Goal: Answer question/provide support: Share knowledge or assist other users

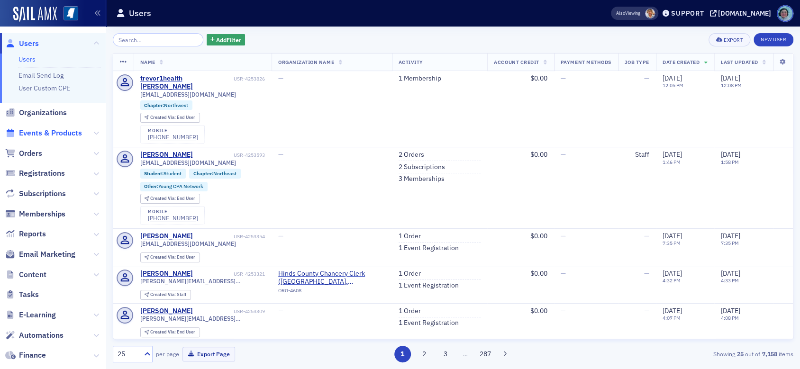
click at [63, 128] on span "Events & Products" at bounding box center [50, 133] width 63 height 10
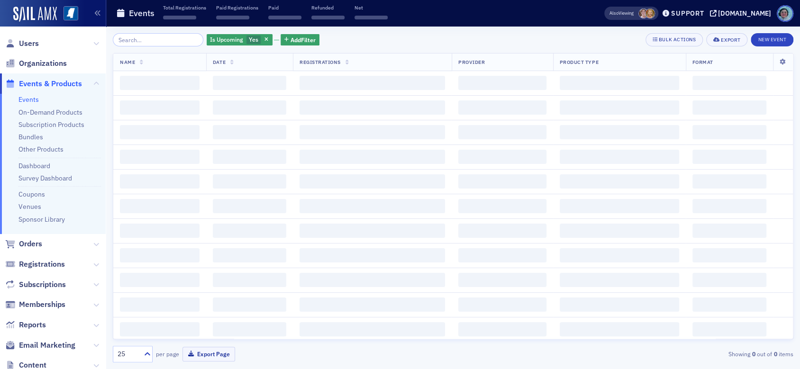
click at [290, 43] on span "Add Filter" at bounding box center [302, 40] width 25 height 9
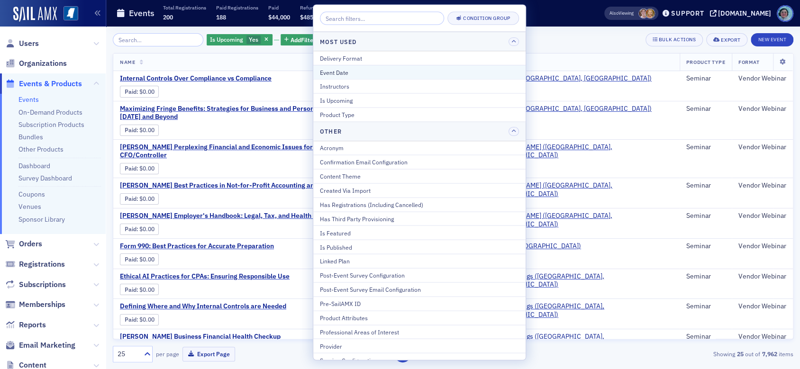
click at [352, 72] on div "Event Date" at bounding box center [419, 72] width 199 height 9
select select "7"
select select "2025"
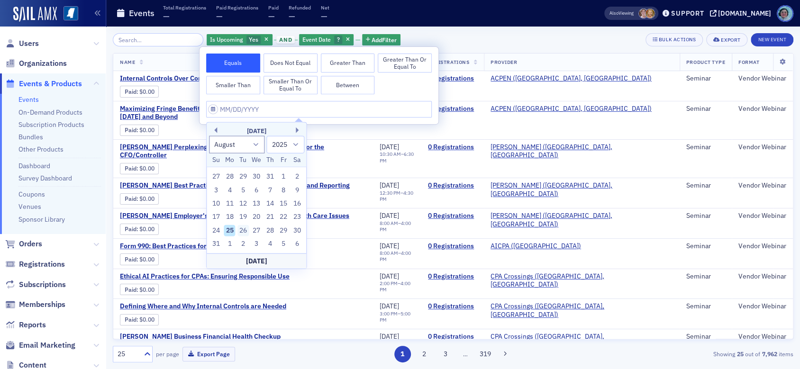
click at [244, 225] on div "26" at bounding box center [242, 230] width 11 height 11
type input "08/26/2025"
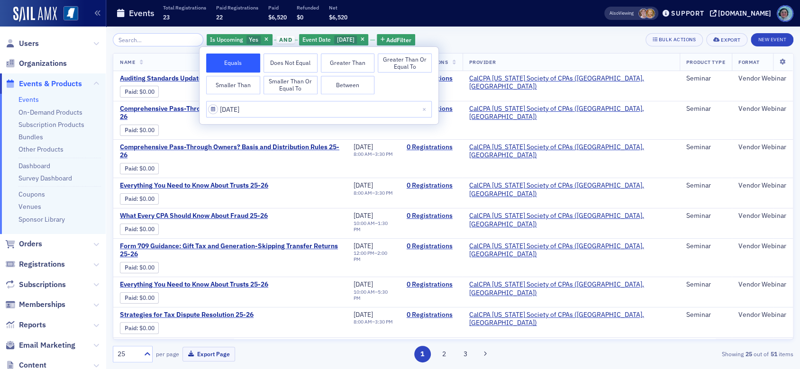
click at [510, 32] on div "Is Upcoming Yes and Event Date 8/26/2025 Add Filter Bulk Actions Export New Eve…" at bounding box center [453, 198] width 680 height 342
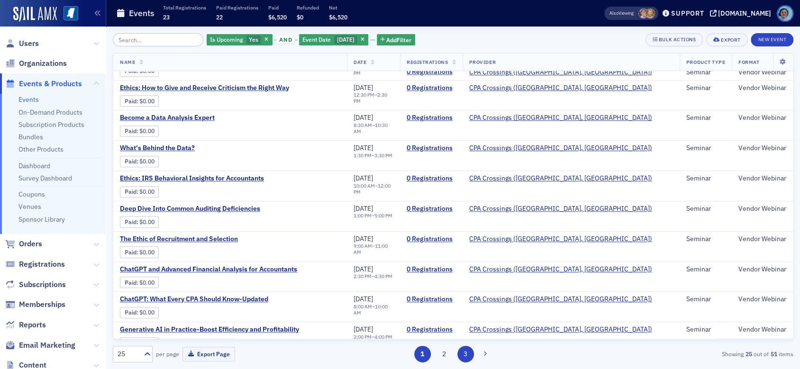
scroll to position [485, 0]
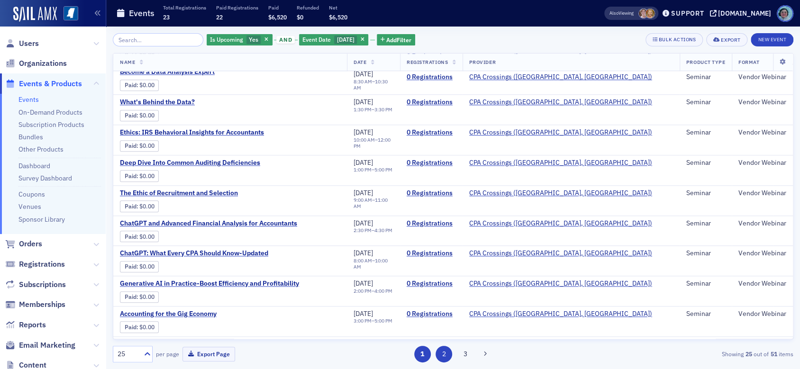
click at [447, 353] on button "2" at bounding box center [443, 354] width 17 height 17
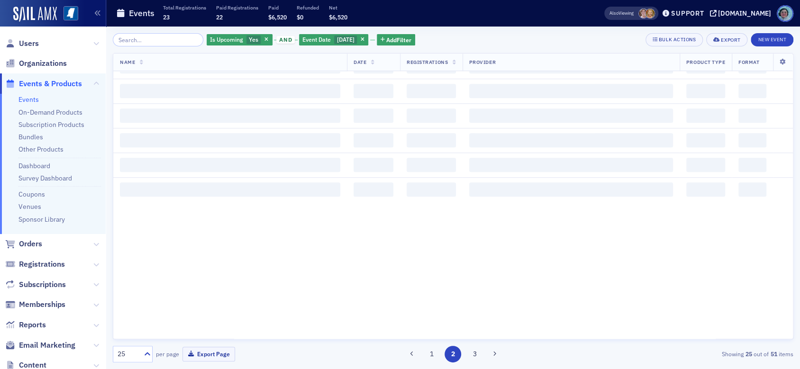
scroll to position [0, 0]
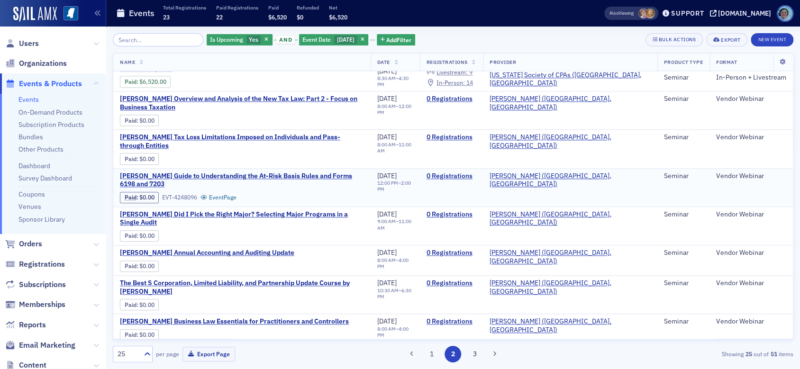
scroll to position [453, 0]
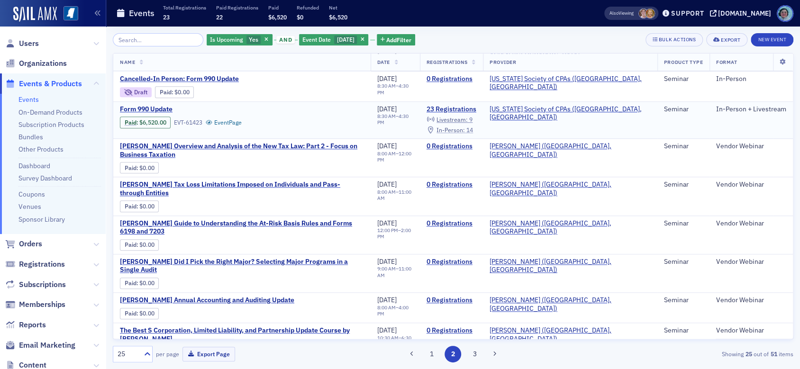
click at [465, 130] on span "In-Person :" at bounding box center [450, 130] width 28 height 8
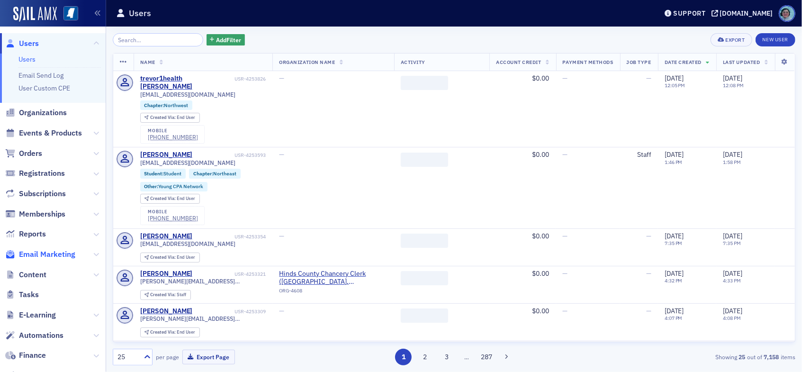
scroll to position [95, 0]
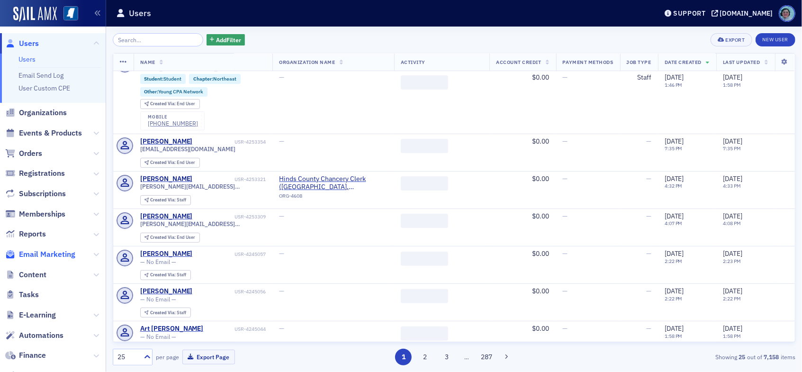
click at [69, 255] on span "Email Marketing" at bounding box center [47, 254] width 56 height 10
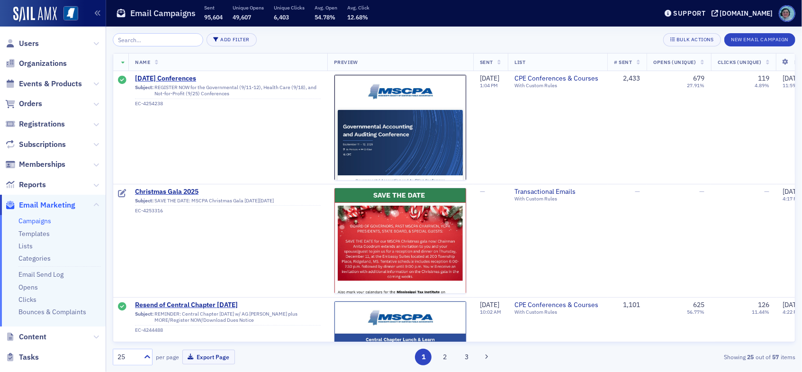
click at [173, 37] on input "search" at bounding box center [158, 39] width 90 height 13
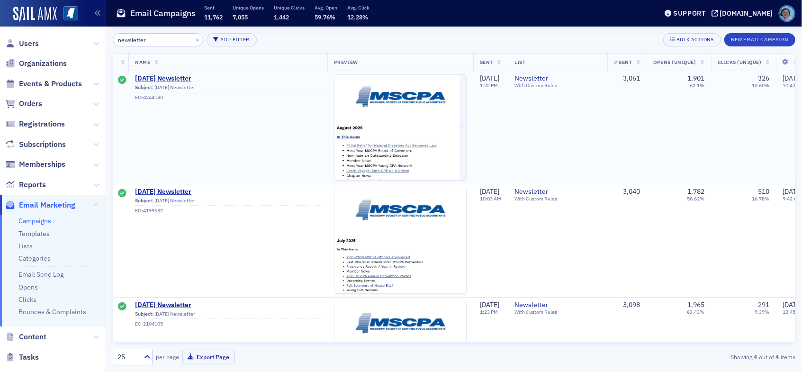
type input "newsletter"
click at [198, 75] on span "August 2025 Newsletter" at bounding box center [228, 78] width 186 height 9
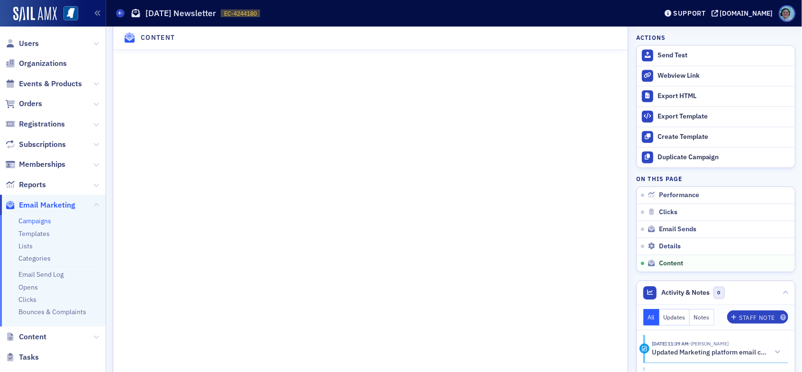
scroll to position [1326, 0]
click at [43, 333] on span "Content" at bounding box center [32, 337] width 27 height 10
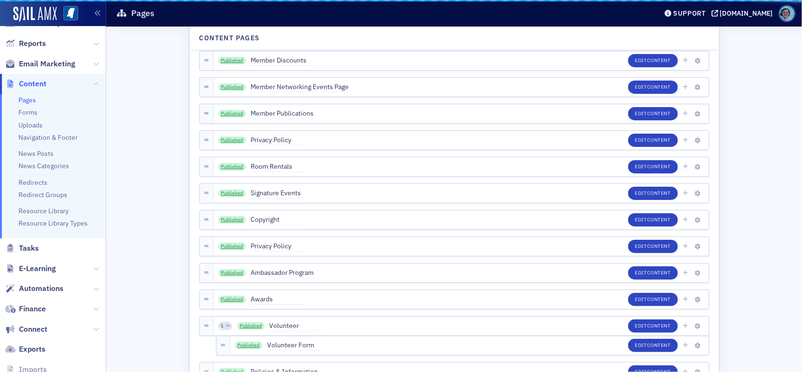
scroll to position [142, 0]
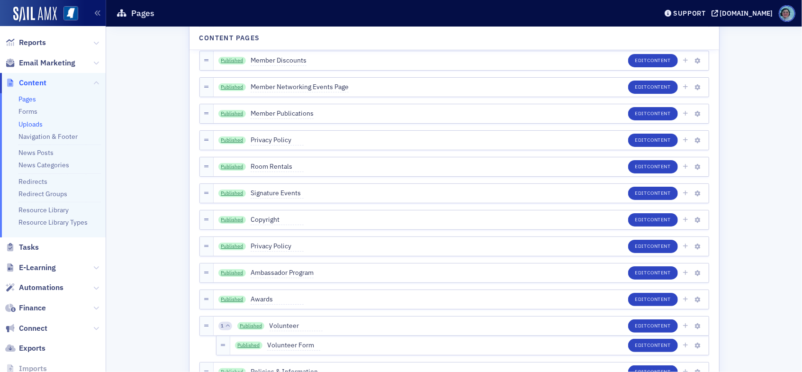
click at [34, 125] on link "Uploads" at bounding box center [30, 124] width 24 height 9
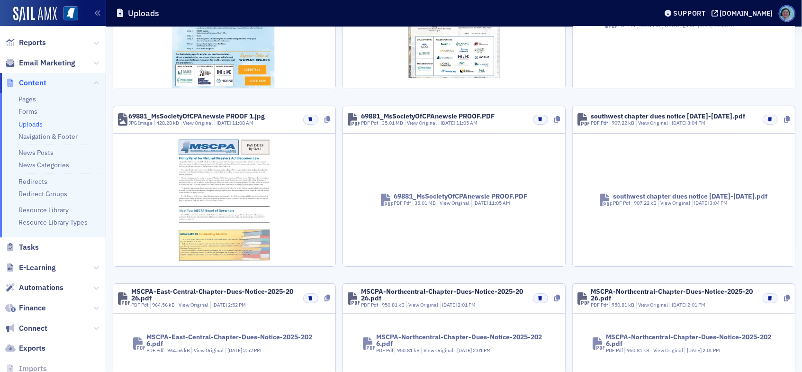
scroll to position [189, 0]
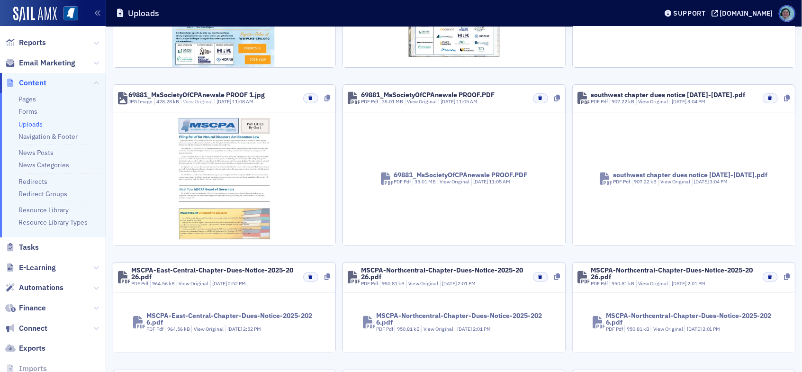
click at [195, 102] on link "View Original" at bounding box center [198, 101] width 30 height 7
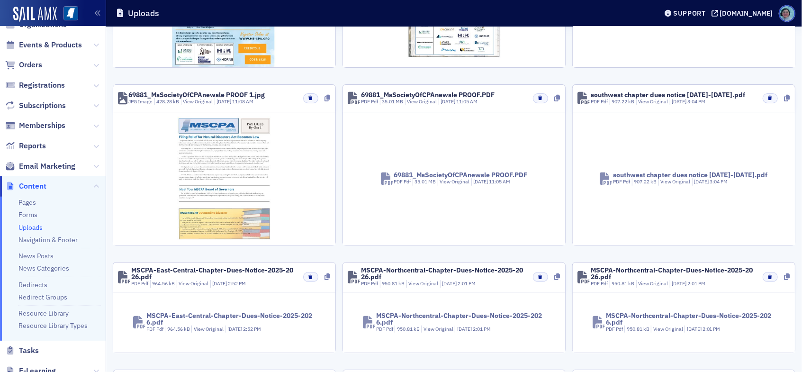
scroll to position [0, 0]
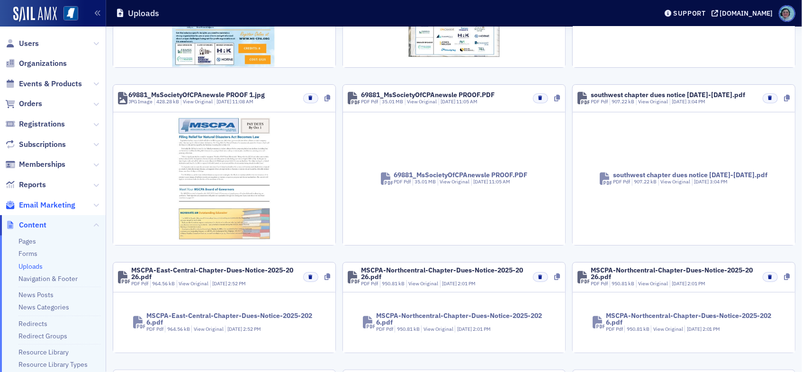
click at [35, 209] on span "Email Marketing" at bounding box center [47, 205] width 56 height 10
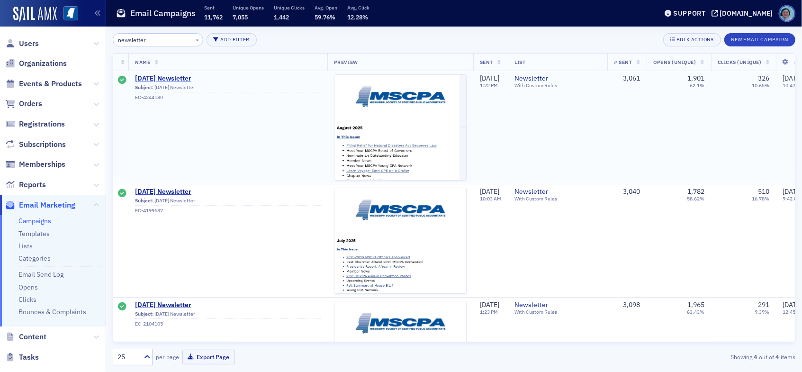
click at [184, 80] on span "August 2025 Newsletter" at bounding box center [228, 78] width 186 height 9
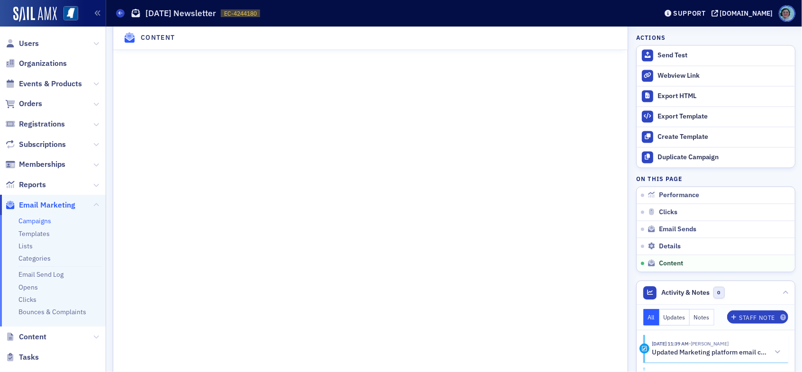
scroll to position [1326, 0]
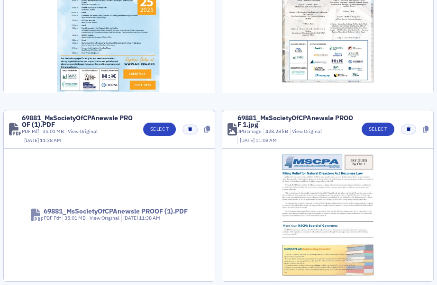
scroll to position [142, 0]
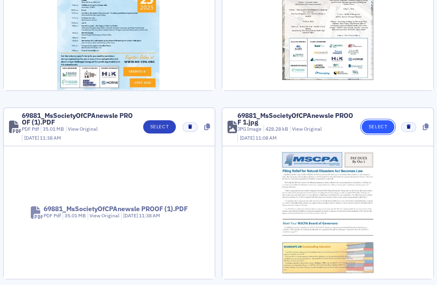
click at [376, 128] on button "Select" at bounding box center [377, 126] width 33 height 13
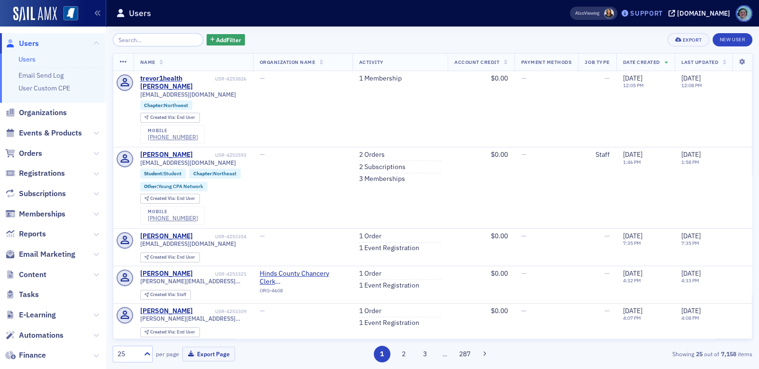
click at [621, 12] on div "Support" at bounding box center [646, 13] width 33 height 9
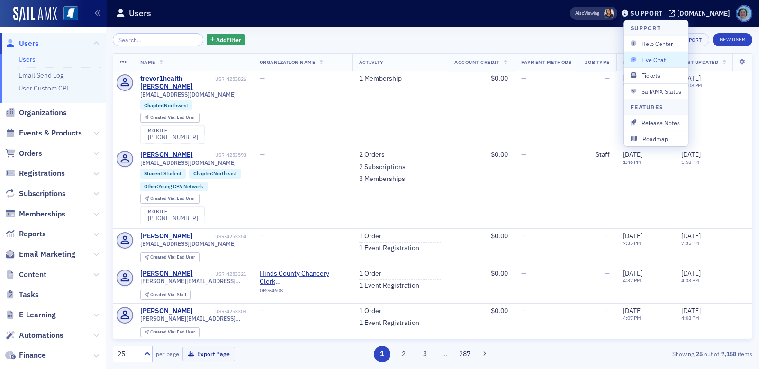
click at [621, 61] on span "Live Chat" at bounding box center [655, 59] width 51 height 9
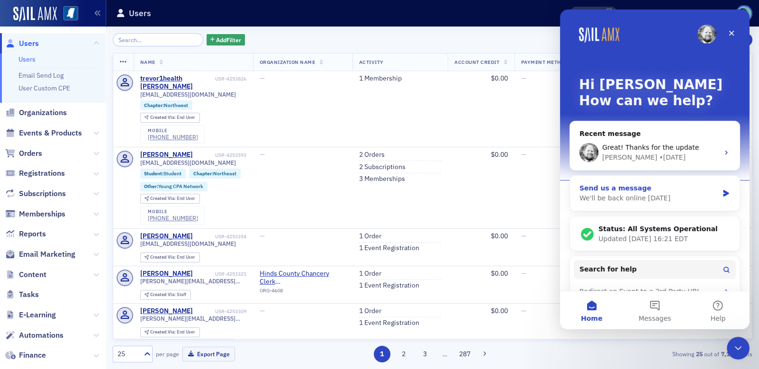
click at [621, 202] on div "We'll be back online [DATE]" at bounding box center [648, 198] width 139 height 10
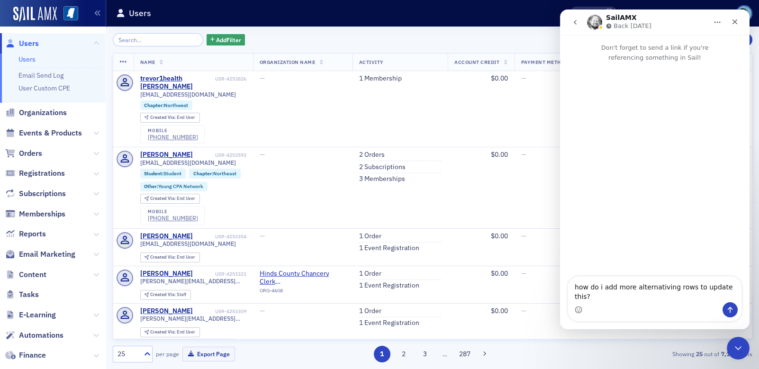
click at [621, 294] on textarea "how do i add more alternativing rows to update this?" at bounding box center [654, 290] width 173 height 26
click at [621, 293] on textarea "how do i add more alternating rows to update this?" at bounding box center [654, 290] width 173 height 26
type textarea "how do i add more alternating rows to update this? https://ms-cpa.org/about-us/…"
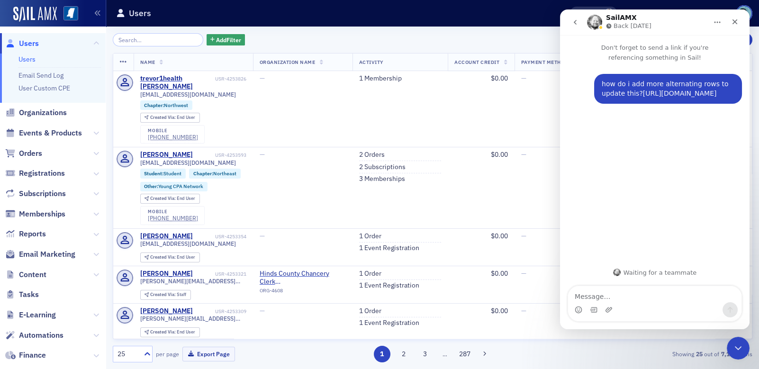
click at [621, 97] on link "[URL][DOMAIN_NAME]" at bounding box center [680, 94] width 74 height 8
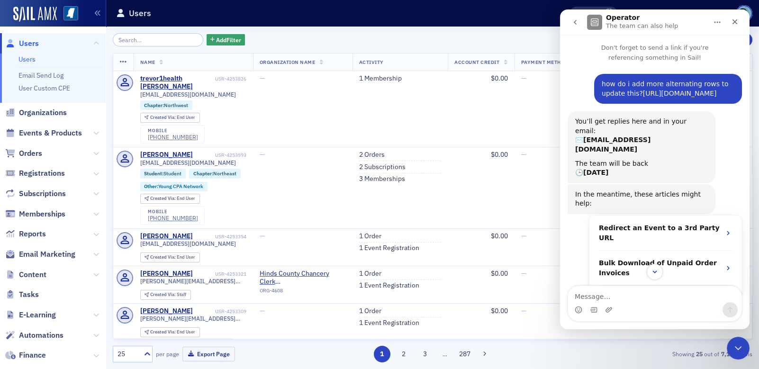
scroll to position [29, 0]
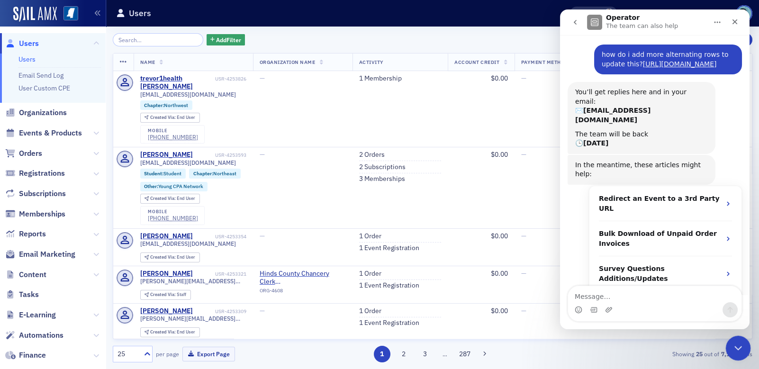
click at [621, 352] on div "Close Intercom Messenger" at bounding box center [736, 346] width 23 height 23
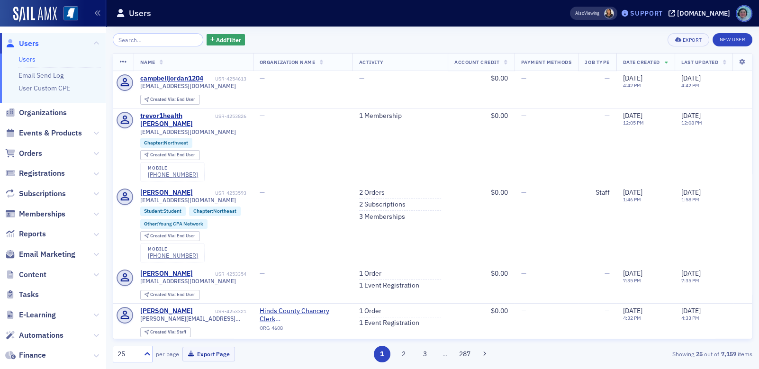
click at [644, 14] on div "Support" at bounding box center [646, 13] width 33 height 9
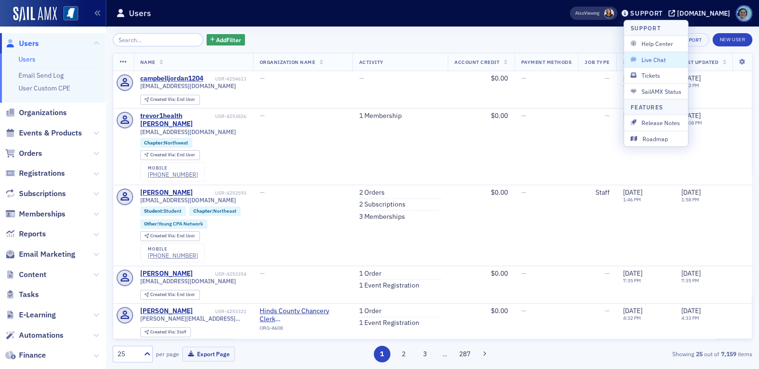
click at [651, 54] on button "Live Chat" at bounding box center [656, 60] width 64 height 16
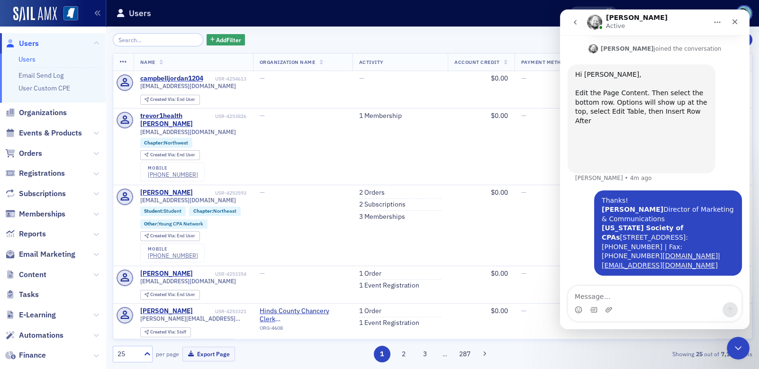
scroll to position [342, 0]
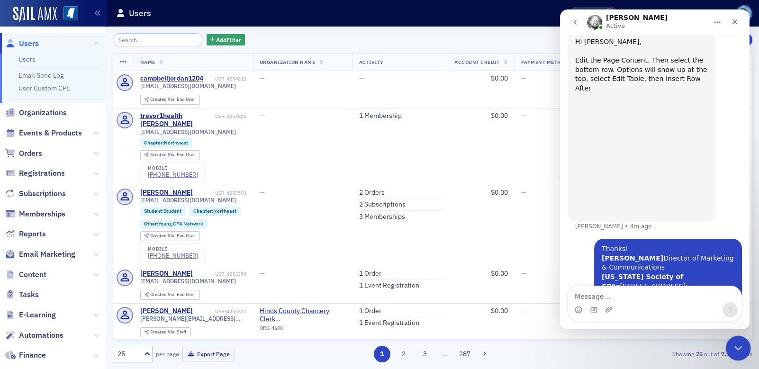
click at [741, 347] on icon "Close Intercom Messenger" at bounding box center [736, 346] width 11 height 11
